Goal: Transaction & Acquisition: Purchase product/service

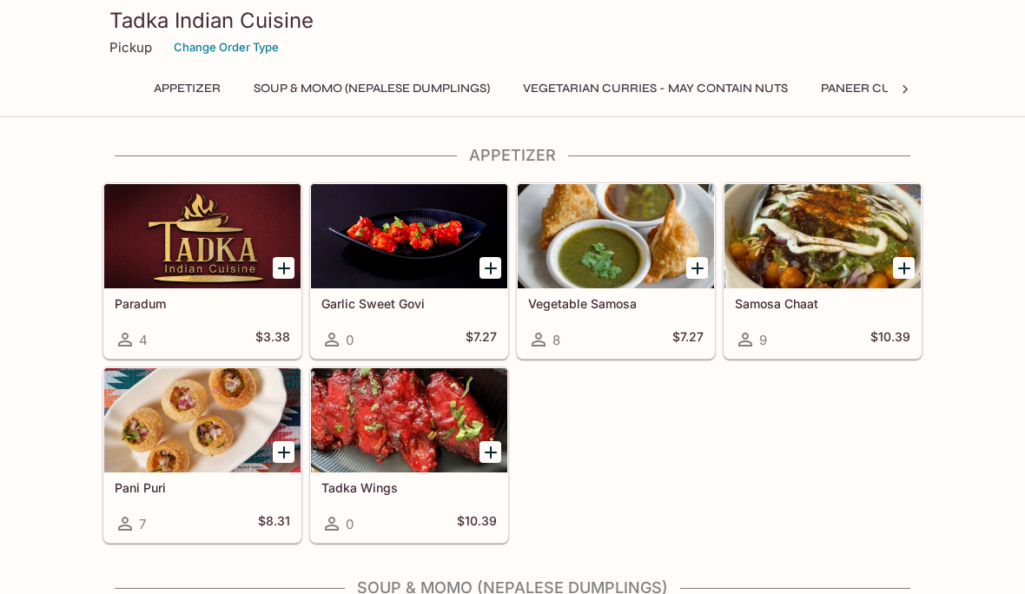
click at [338, 95] on button "Soup & Momo (Nepalese Dumplings)" at bounding box center [371, 88] width 255 height 24
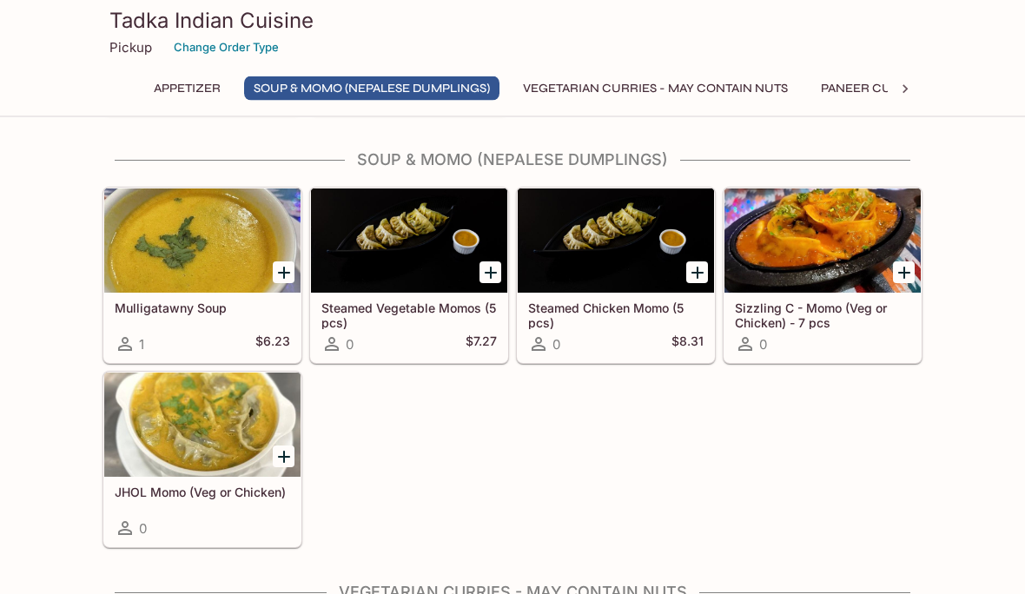
scroll to position [431, 0]
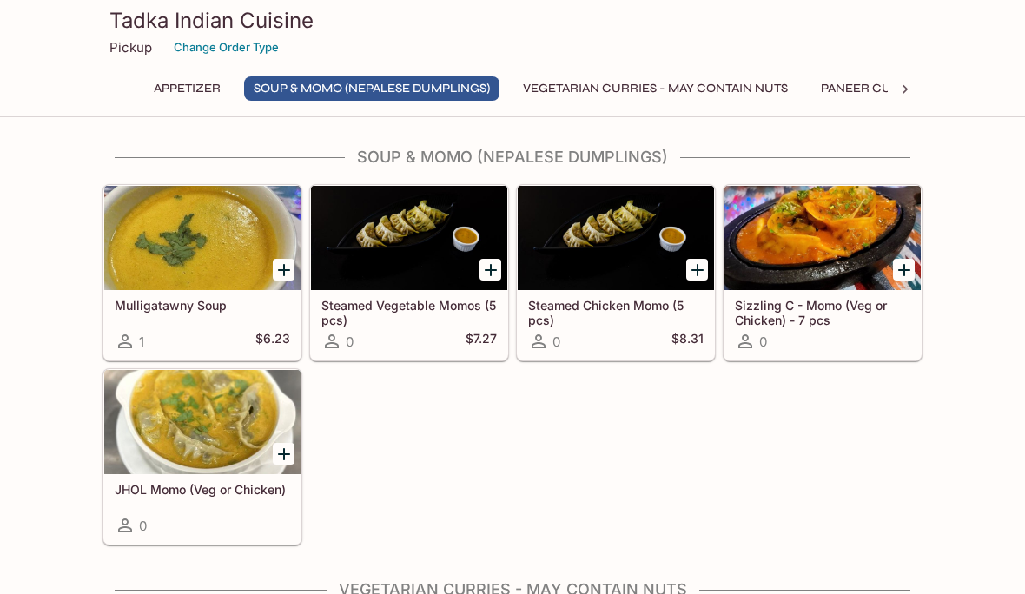
click at [906, 268] on icon "Add Sizzling C - Momo (Veg or Chicken) - 7 pcs" at bounding box center [904, 270] width 21 height 21
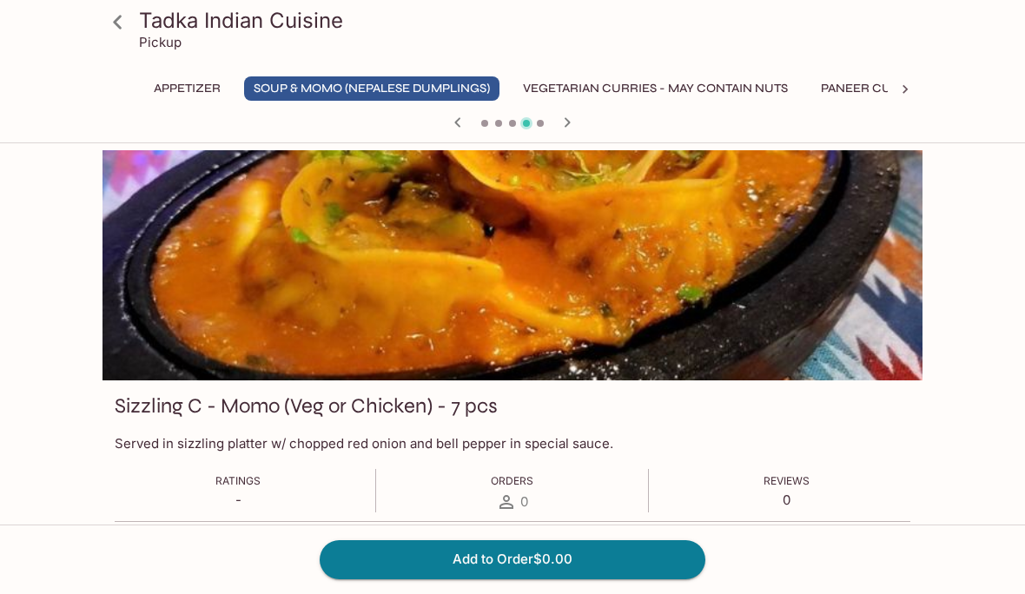
click at [128, 27] on icon at bounding box center [117, 22] width 30 height 30
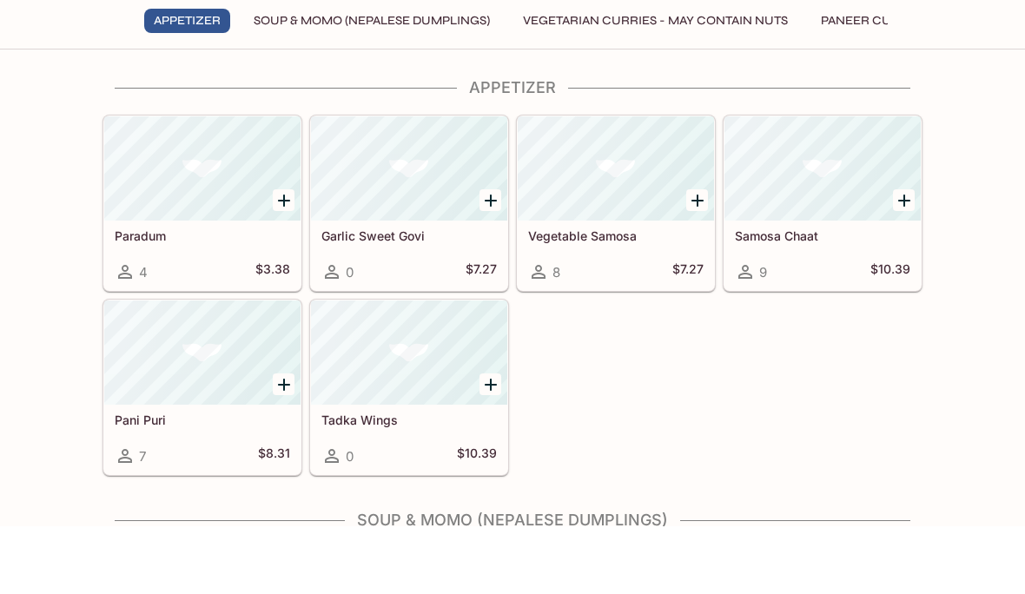
scroll to position [68, 0]
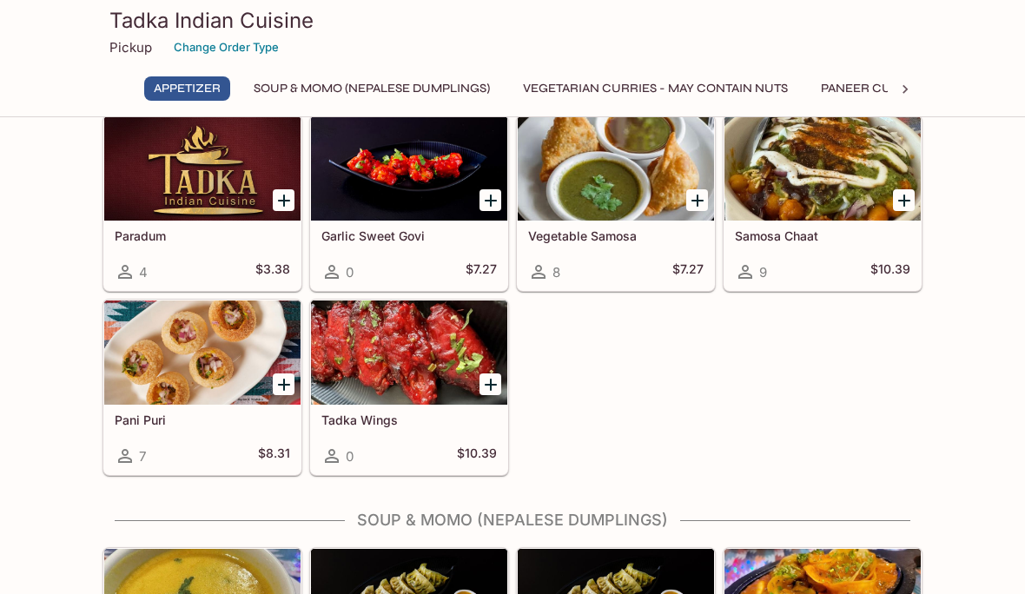
click at [153, 21] on h3 "Tadka Indian Cuisine" at bounding box center [512, 20] width 806 height 27
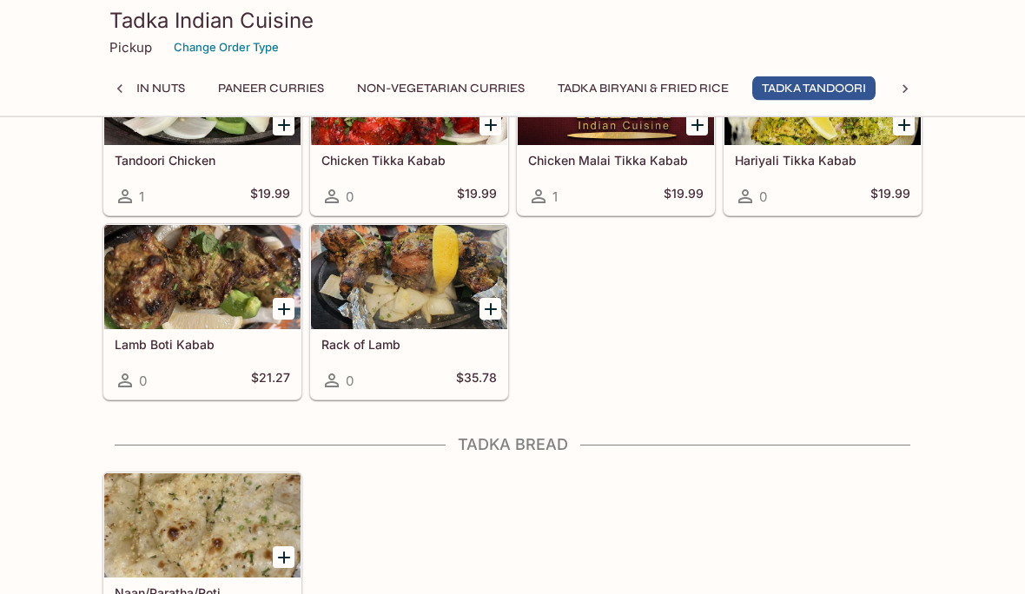
scroll to position [2922, 0]
click at [165, 298] on div at bounding box center [202, 277] width 196 height 104
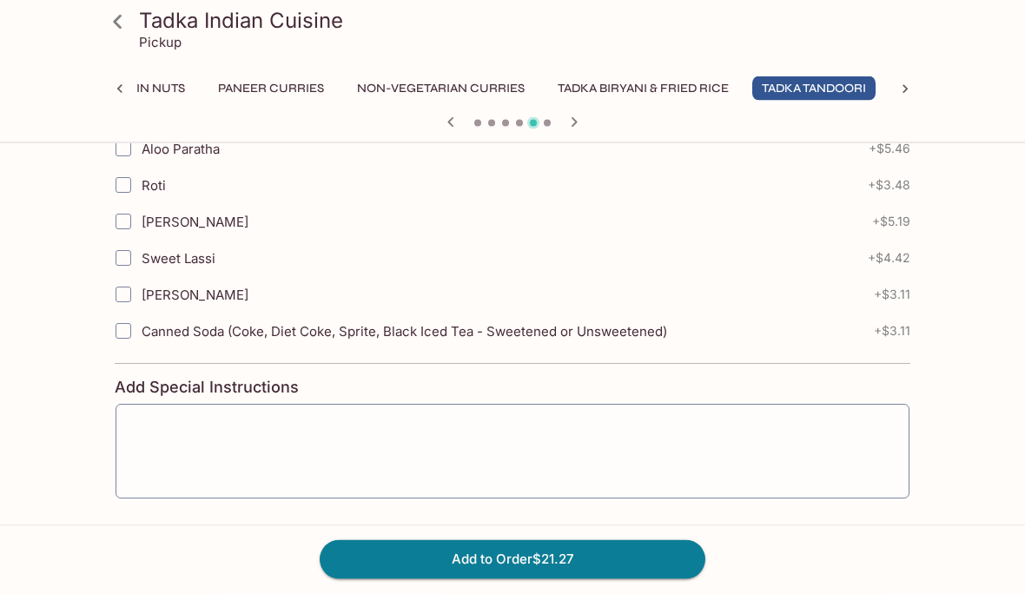
scroll to position [684, 0]
click at [124, 22] on icon at bounding box center [117, 22] width 30 height 30
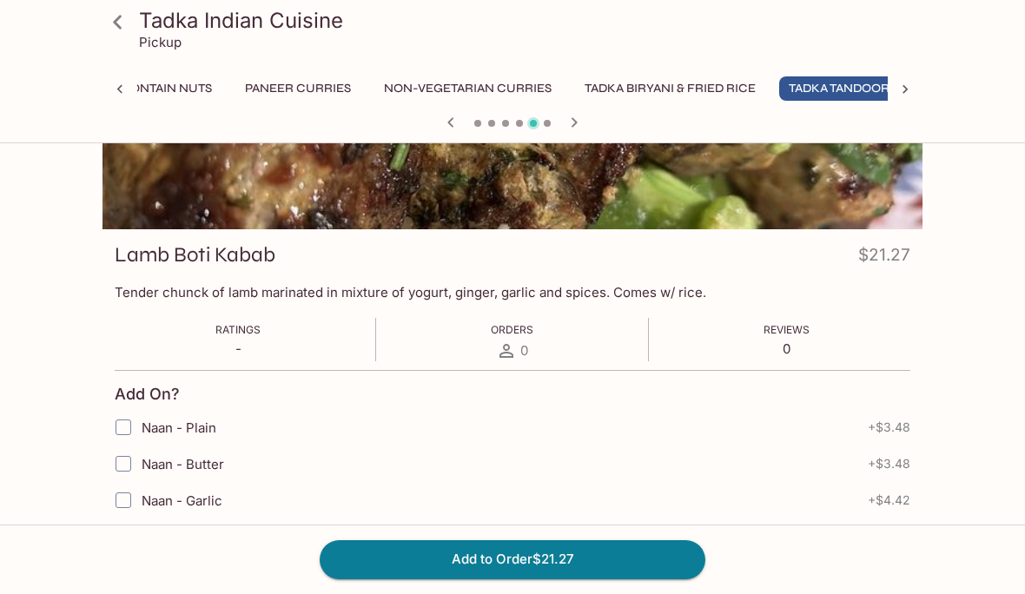
scroll to position [0, 603]
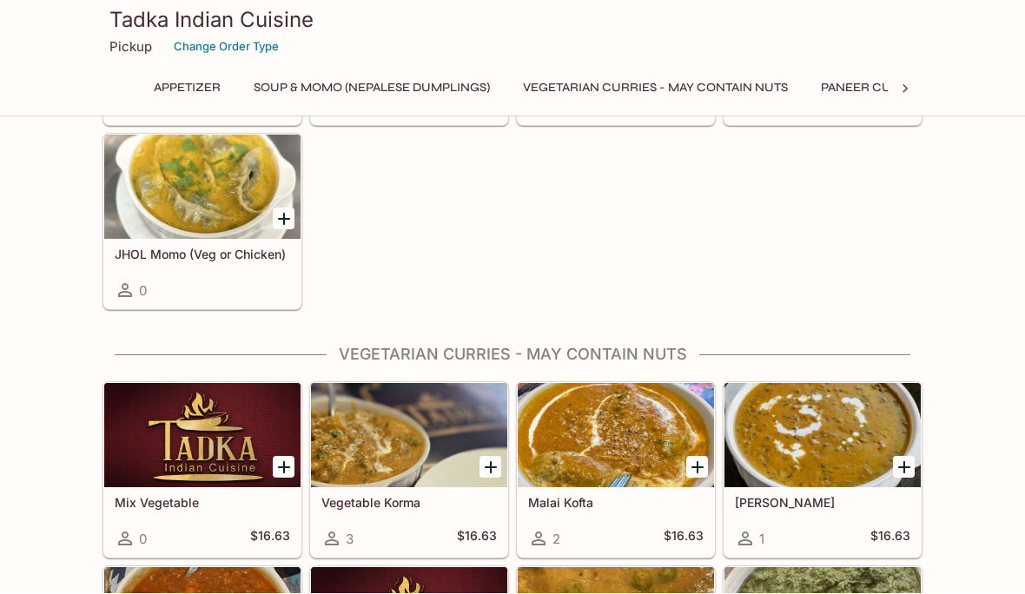
scroll to position [666, 0]
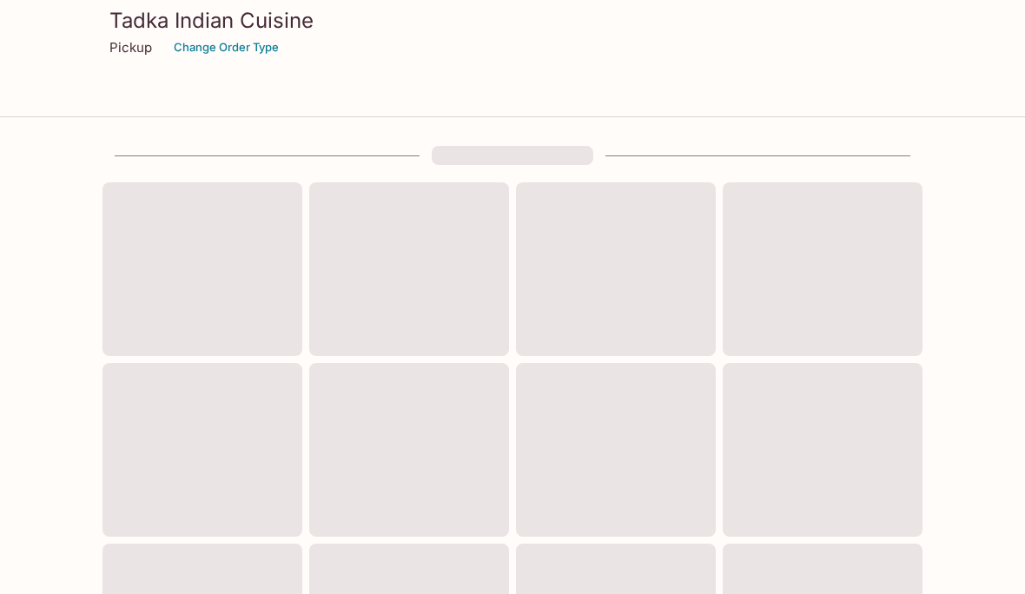
scroll to position [431, 0]
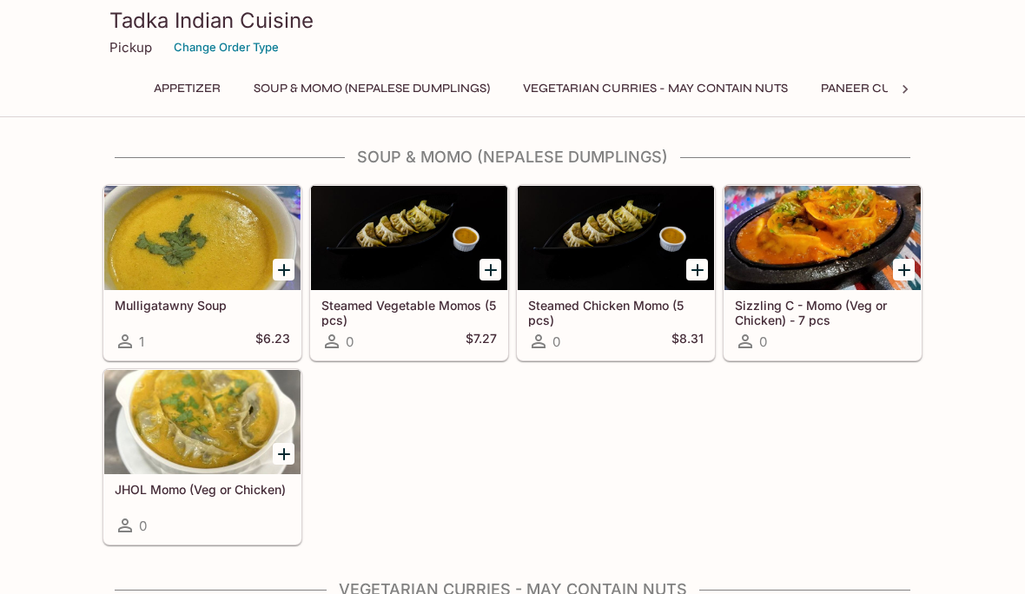
click at [808, 2] on div "Tadka Indian Cuisine Pickup Change Order Type" at bounding box center [513, 34] width 834 height 69
